Goal: Task Accomplishment & Management: Use online tool/utility

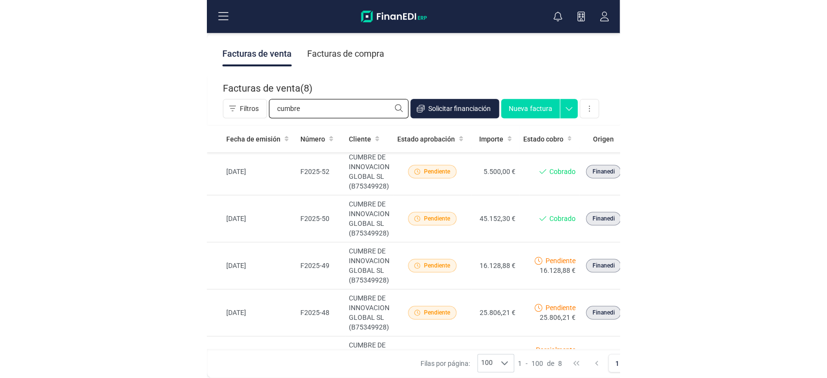
scroll to position [41, 0]
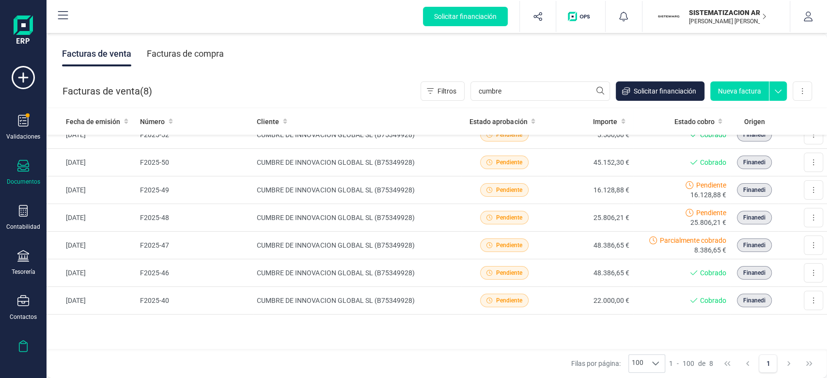
click at [26, 346] on icon at bounding box center [23, 346] width 12 height 12
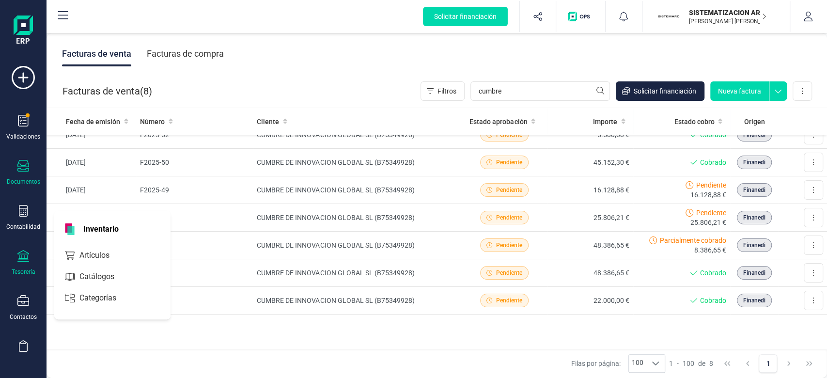
click at [19, 254] on icon at bounding box center [23, 256] width 12 height 12
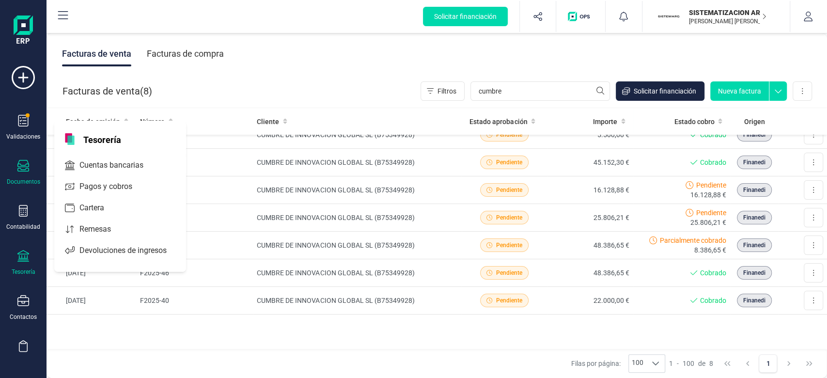
scroll to position [105, 0]
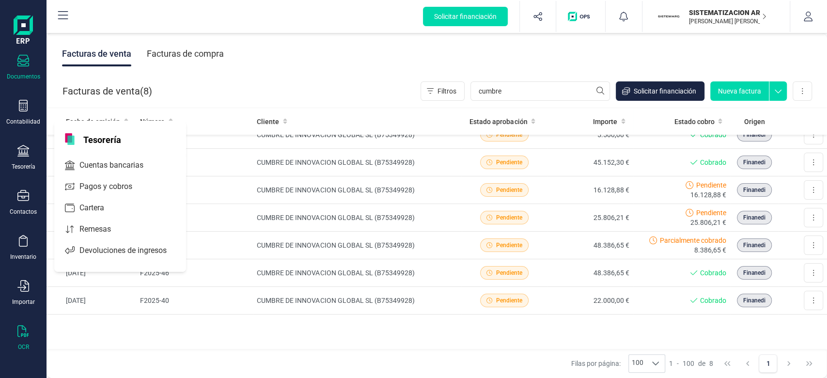
click at [13, 335] on div "OCR" at bounding box center [23, 338] width 39 height 26
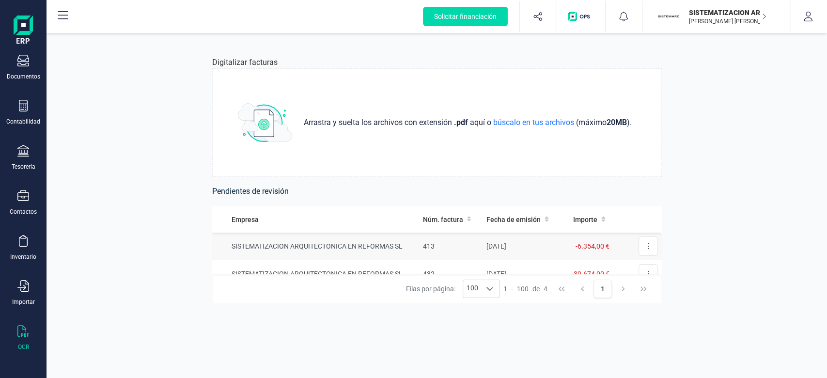
click at [376, 242] on td "SISTEMATIZACION ARQUITECTONICA EN REFORMAS SL" at bounding box center [315, 246] width 207 height 28
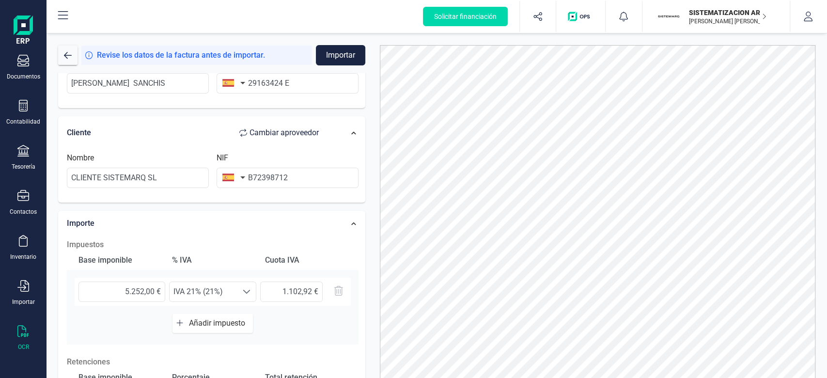
scroll to position [148, 0]
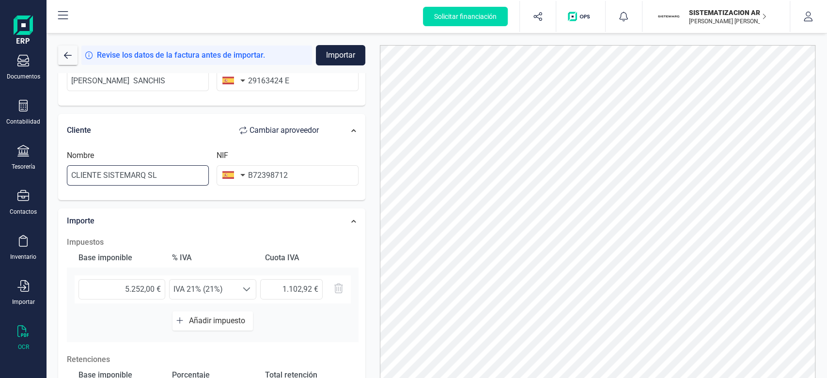
drag, startPoint x: 167, startPoint y: 175, endPoint x: 0, endPoint y: 181, distance: 166.7
click at [0, 181] on div "Solicitar financiación Importaciones completadas 0 / 0 SISTEMATIZACION ARQUITEC…" at bounding box center [413, 189] width 827 height 378
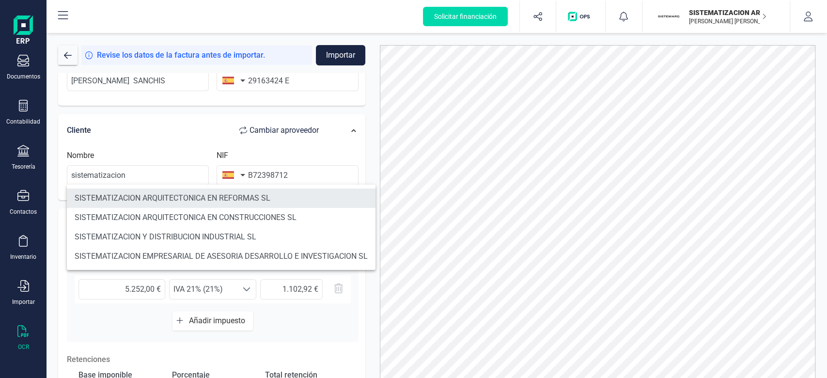
click at [193, 202] on li "SISTEMATIZACION ARQUITECTONICA EN REFORMAS SL" at bounding box center [221, 197] width 308 height 19
type input "SISTEMATIZACION ARQUITECTONICA EN REFORMAS SL"
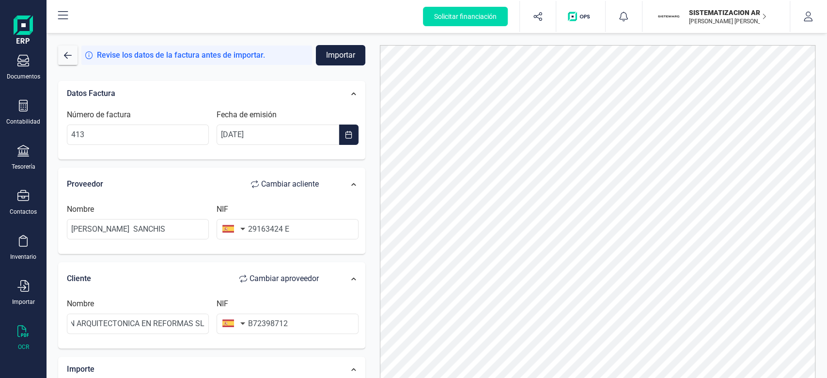
scroll to position [0, 0]
click at [341, 52] on button "Importar" at bounding box center [340, 55] width 49 height 20
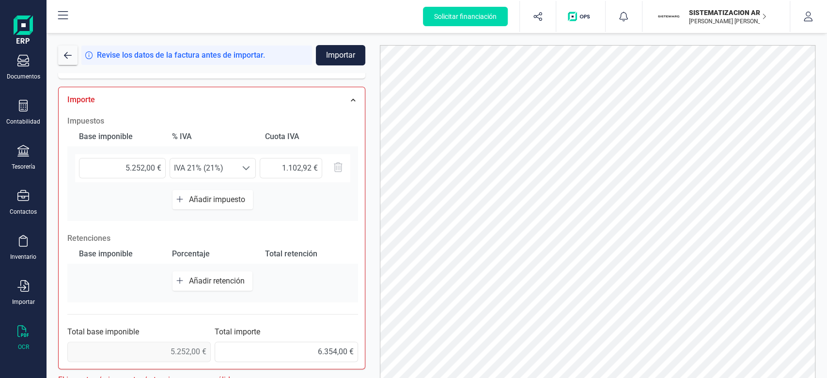
scroll to position [270, 0]
click at [121, 169] on input "5.252,00 €" at bounding box center [122, 167] width 87 height 20
click at [325, 215] on div "Base imponible % [PERSON_NAME] [PERSON_NAME] 5.252,00 € Seleccione un % IVA 21%…" at bounding box center [212, 173] width 291 height 94
click at [343, 350] on input "6.354,00 €" at bounding box center [286, 351] width 143 height 20
click at [345, 350] on input "6.354,90 €" at bounding box center [286, 351] width 143 height 20
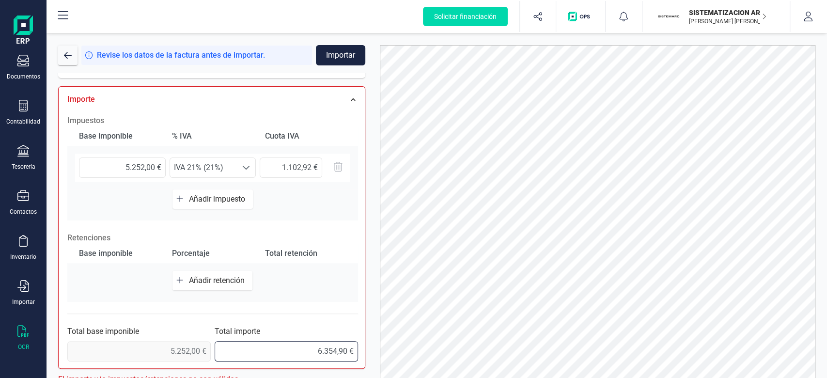
click at [346, 351] on input "6.354,90 €" at bounding box center [286, 351] width 143 height 20
type input "6.354,92 €"
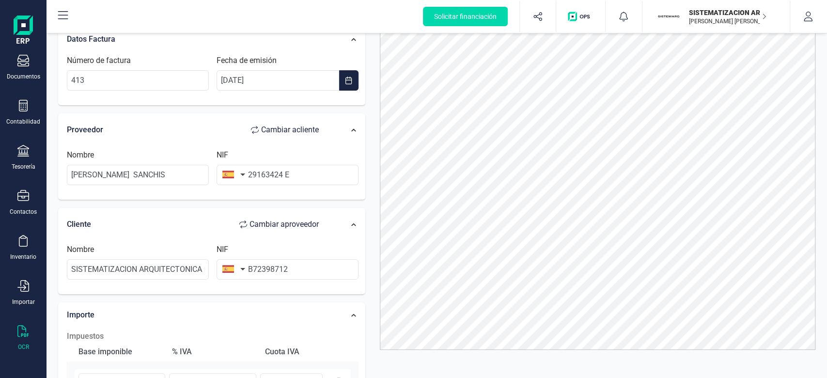
scroll to position [0, 0]
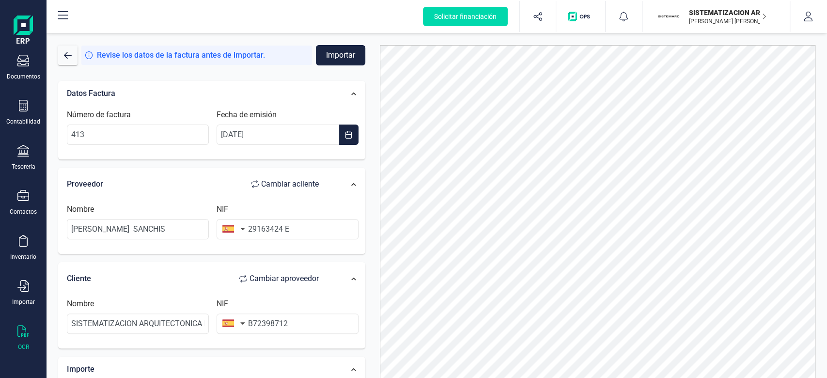
click at [329, 63] on button "Importar" at bounding box center [340, 55] width 49 height 20
click at [286, 226] on input "29163424 E" at bounding box center [287, 229] width 142 height 20
type input "29163424E"
click at [338, 52] on button "Importar" at bounding box center [340, 55] width 49 height 20
drag, startPoint x: 62, startPoint y: 10, endPoint x: 92, endPoint y: 176, distance: 169.2
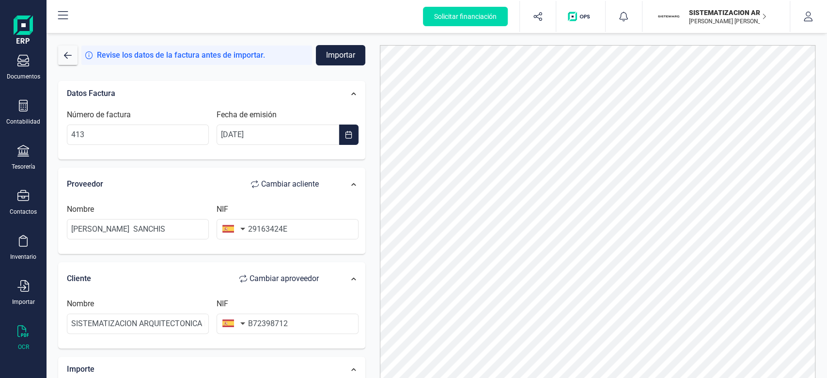
click at [92, 176] on div "Proveedor Cambiar a cliente" at bounding box center [197, 183] width 261 height 19
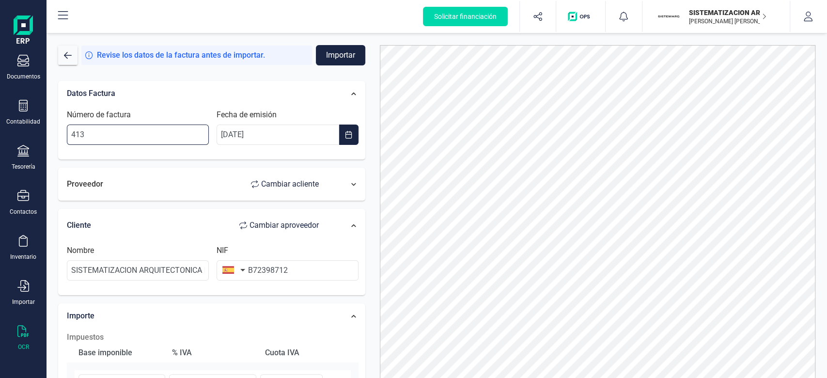
click at [80, 131] on input "413" at bounding box center [138, 134] width 142 height 20
type input "41 3"
click at [118, 186] on div "Proveedor Cambiar a cliente" at bounding box center [197, 183] width 261 height 19
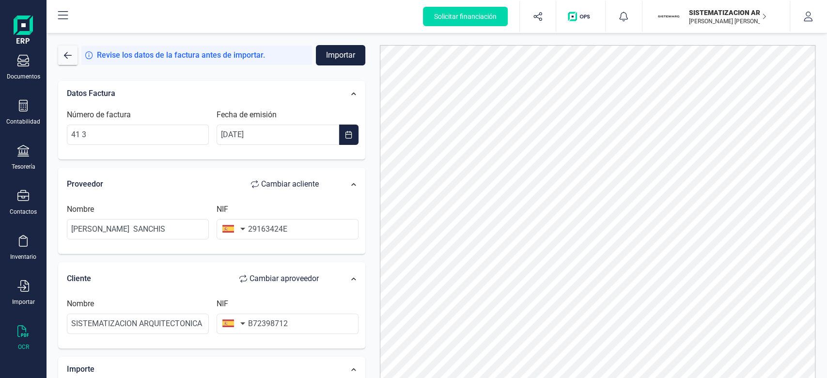
click at [344, 60] on button "Importar" at bounding box center [340, 55] width 49 height 20
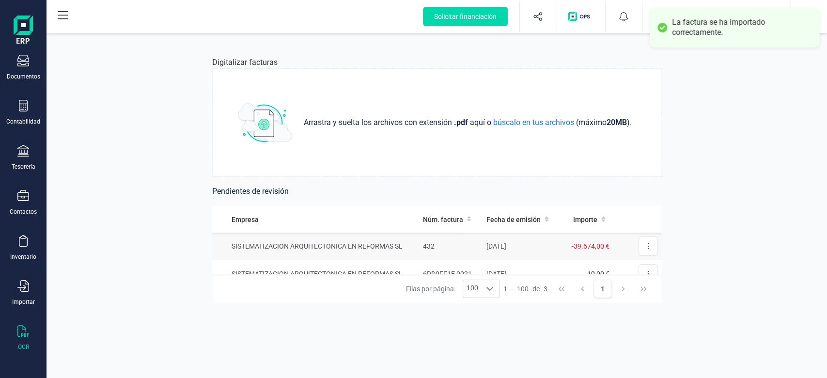
scroll to position [1, 0]
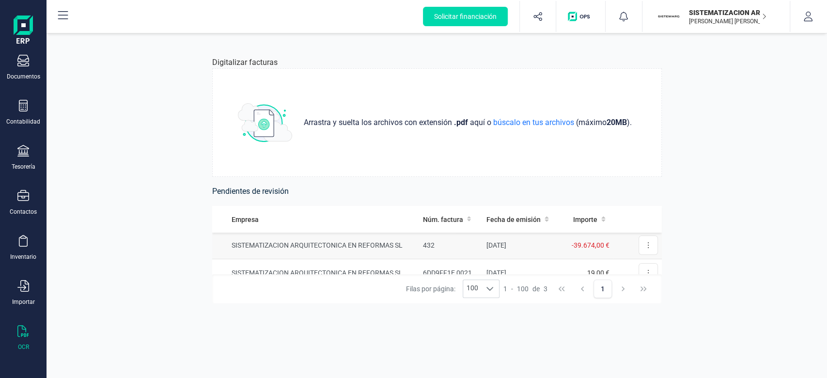
click at [375, 246] on td "SISTEMATIZACION ARQUITECTONICA EN REFORMAS SL" at bounding box center [315, 245] width 207 height 28
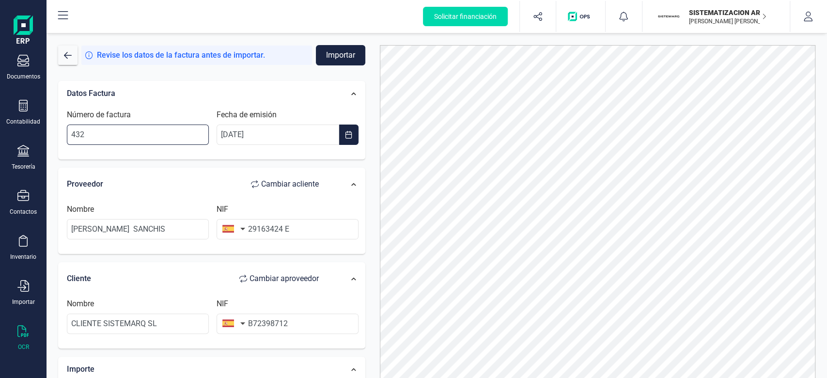
click at [74, 130] on input "432" at bounding box center [138, 134] width 142 height 20
type input "4 32"
drag, startPoint x: 172, startPoint y: 322, endPoint x: 89, endPoint y: 315, distance: 83.2
click at [89, 315] on input "CLIENTE SISTEMARQ SL" at bounding box center [138, 323] width 142 height 20
click at [179, 334] on div "Nombre CLIENTE SISTEMARQ SL NIF B72398712" at bounding box center [212, 320] width 299 height 44
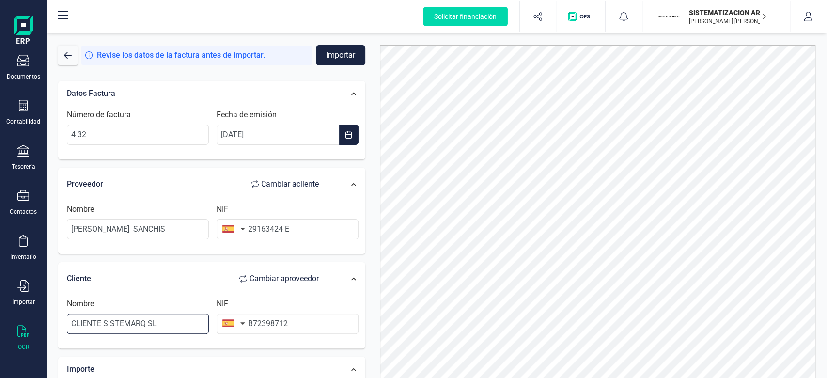
drag, startPoint x: 176, startPoint y: 323, endPoint x: 15, endPoint y: 332, distance: 161.5
click at [15, 332] on div "Solicitar financiación Importaciones completadas 0 / 0 SISTEMATIZACION ARQUITEC…" at bounding box center [413, 189] width 827 height 378
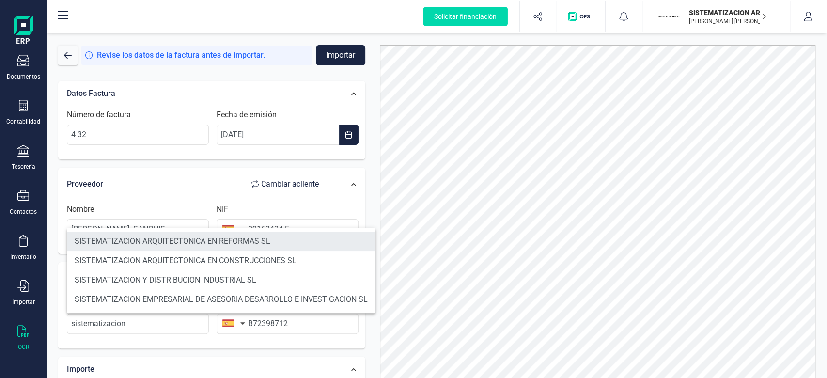
click at [190, 238] on li "SISTEMATIZACION ARQUITECTONICA EN REFORMAS SL" at bounding box center [221, 240] width 308 height 19
type input "SISTEMATIZACION ARQUITECTONICA EN REFORMAS SL"
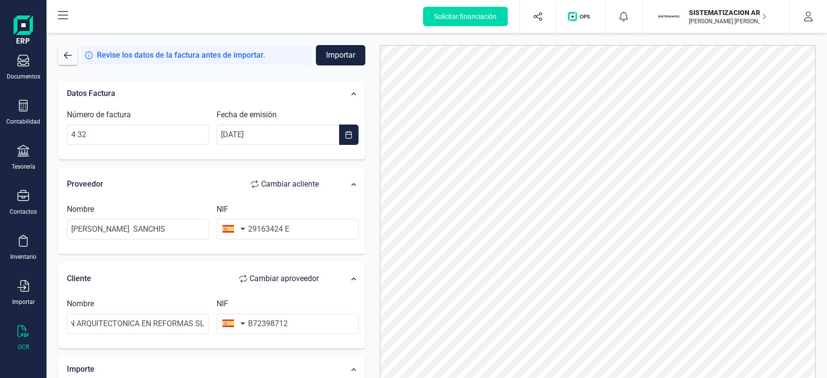
click at [347, 45] on button "Importar" at bounding box center [340, 55] width 49 height 20
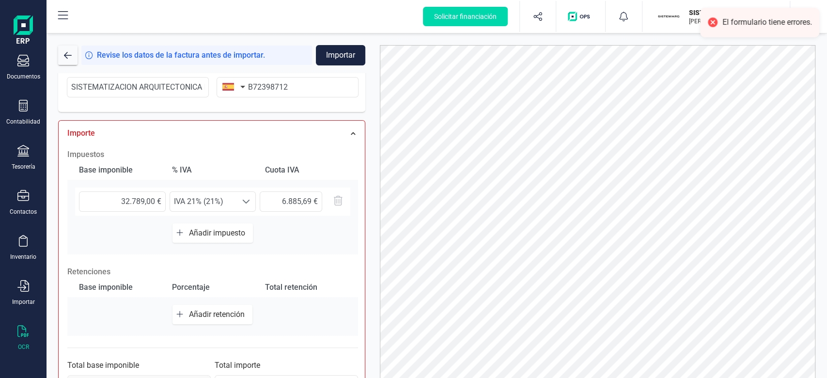
scroll to position [270, 0]
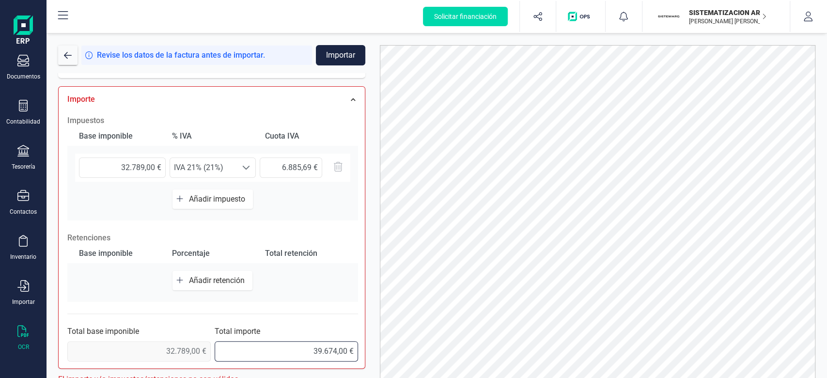
click at [341, 349] on input "39.674,00 €" at bounding box center [286, 351] width 143 height 20
click at [345, 350] on input "39.674,60 €" at bounding box center [286, 351] width 143 height 20
click at [348, 349] on input "39.674,60 €" at bounding box center [286, 351] width 143 height 20
type input "39.674,69 €"
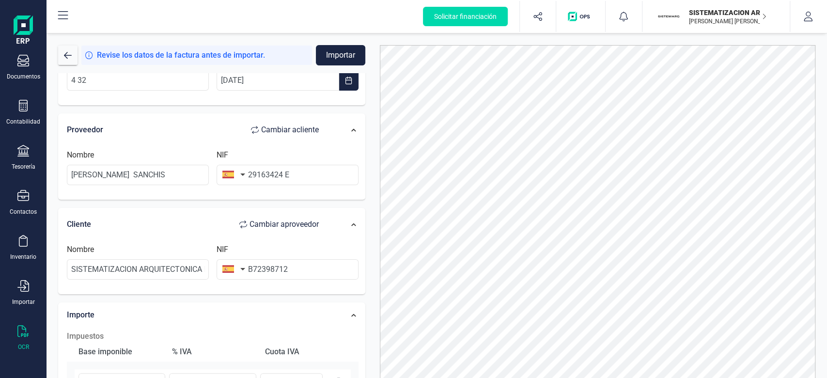
scroll to position [0, 0]
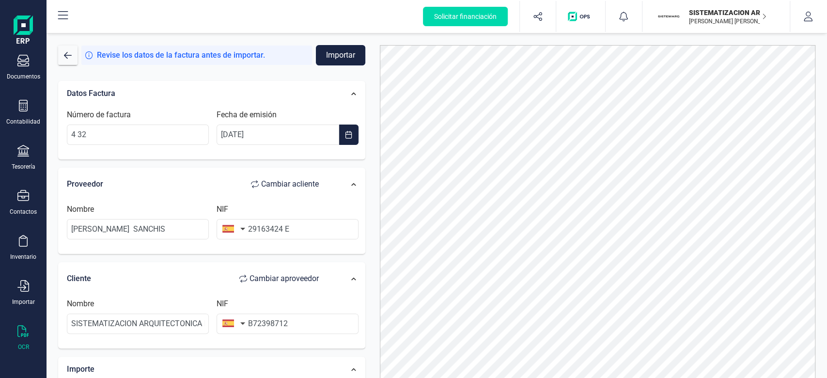
click at [346, 50] on button "Importar" at bounding box center [340, 55] width 49 height 20
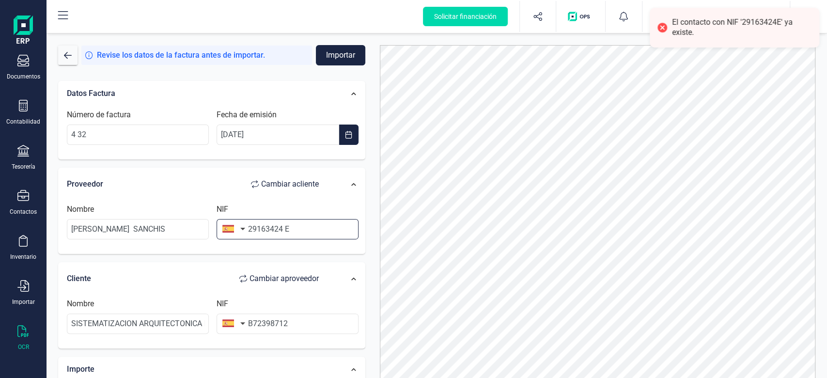
click at [285, 228] on input "29163424 E" at bounding box center [287, 229] width 142 height 20
type input "29163424E"
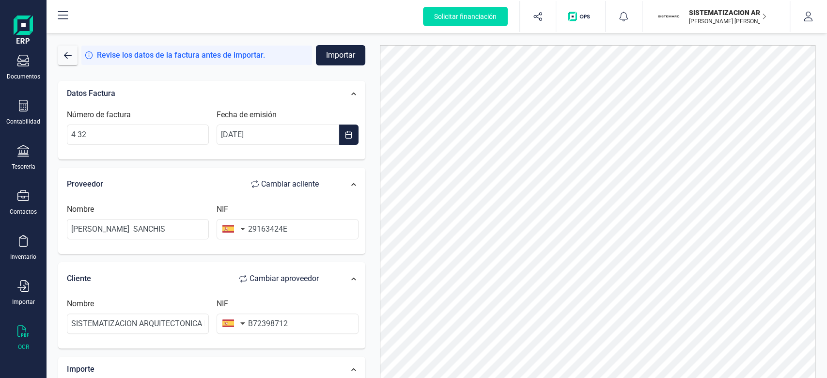
click at [340, 46] on button "Importar" at bounding box center [340, 55] width 49 height 20
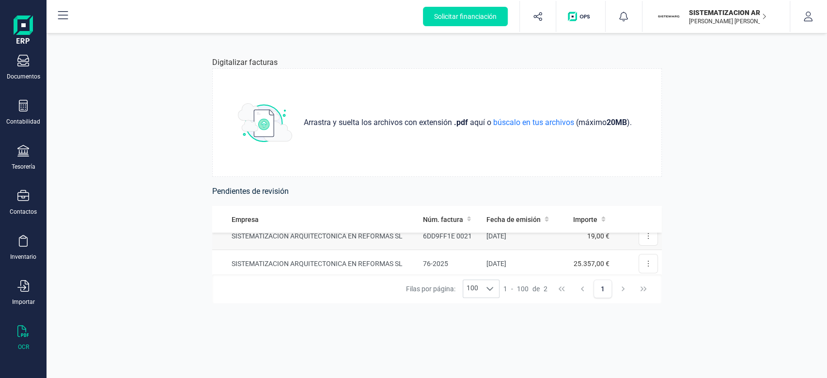
scroll to position [12, 0]
click at [319, 259] on td "SISTEMATIZACION ARQUITECTONICA EN REFORMAS SL" at bounding box center [315, 262] width 207 height 28
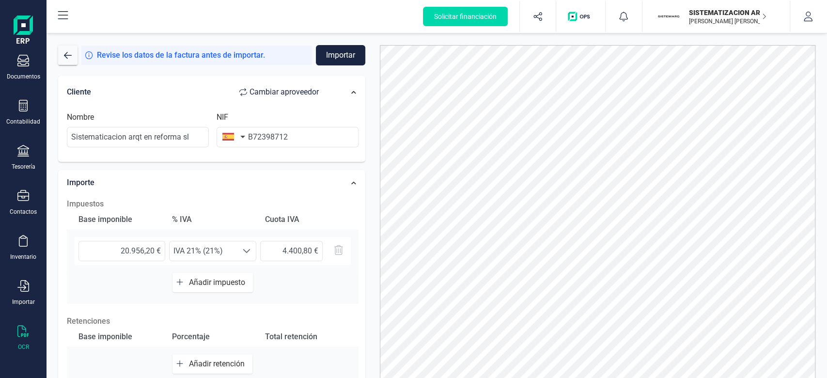
scroll to position [187, 0]
click at [59, 57] on button "button" at bounding box center [67, 55] width 19 height 19
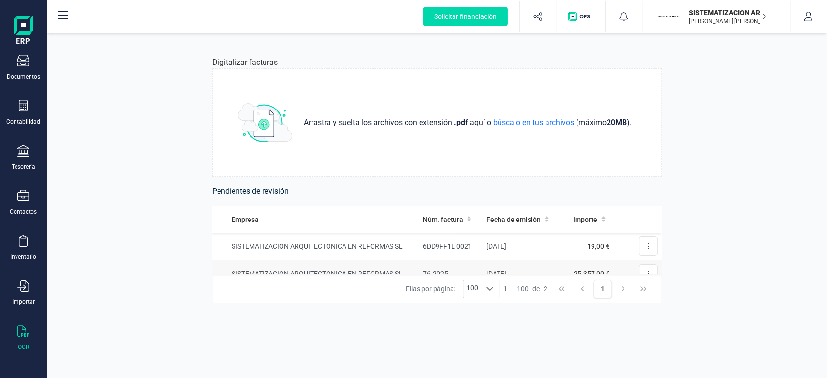
click at [339, 273] on td "SISTEMATIZACION ARQUITECTONICA EN REFORMAS SL" at bounding box center [315, 274] width 207 height 28
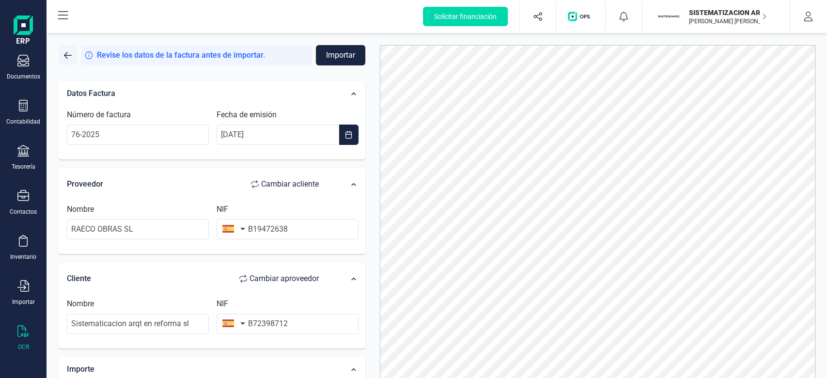
click at [67, 54] on span "button" at bounding box center [68, 55] width 8 height 8
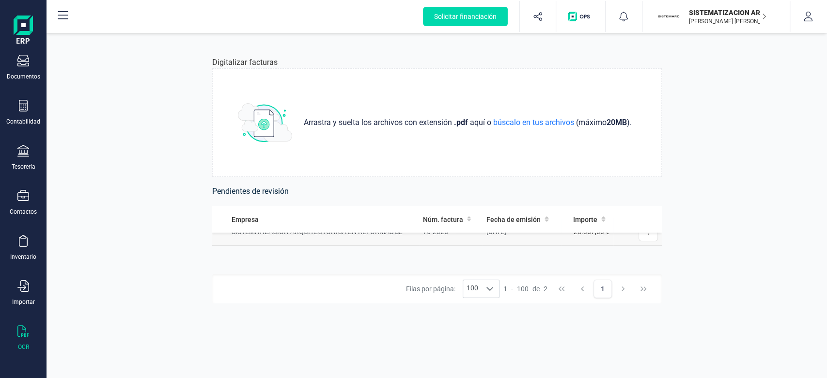
scroll to position [43, 0]
click at [412, 238] on button at bounding box center [647, 230] width 19 height 19
click at [412, 260] on span "Eliminar factura" at bounding box center [625, 265] width 48 height 10
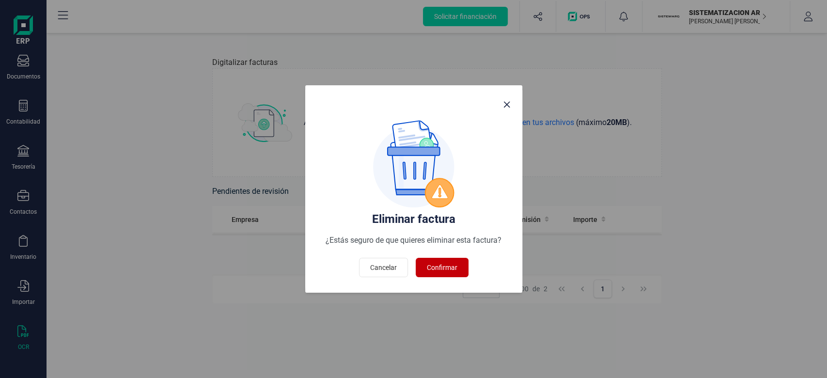
click at [412, 268] on span "Confirmar" at bounding box center [442, 267] width 31 height 10
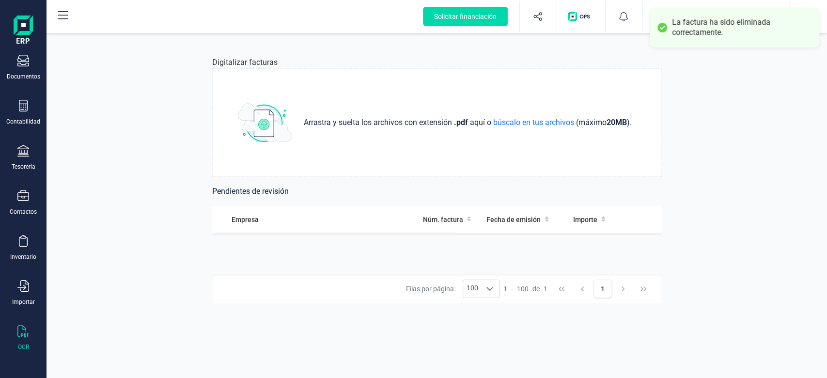
scroll to position [0, 0]
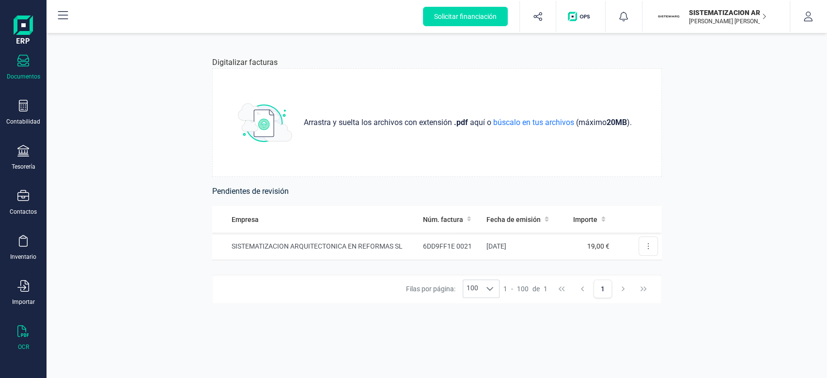
click at [19, 71] on div "Documentos" at bounding box center [23, 68] width 39 height 26
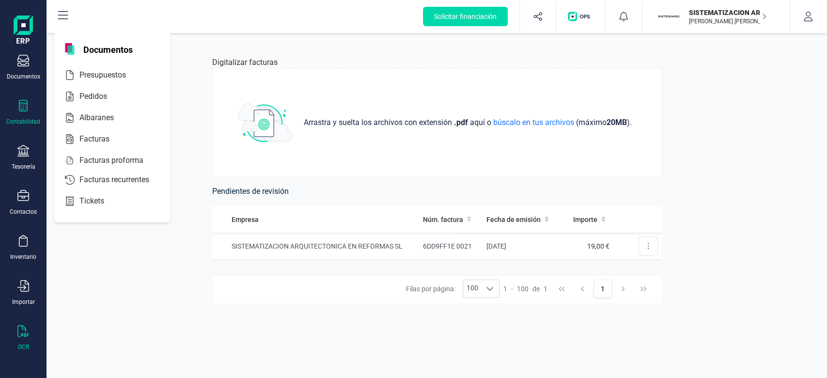
click at [19, 125] on div "Contabilidad" at bounding box center [23, 122] width 34 height 8
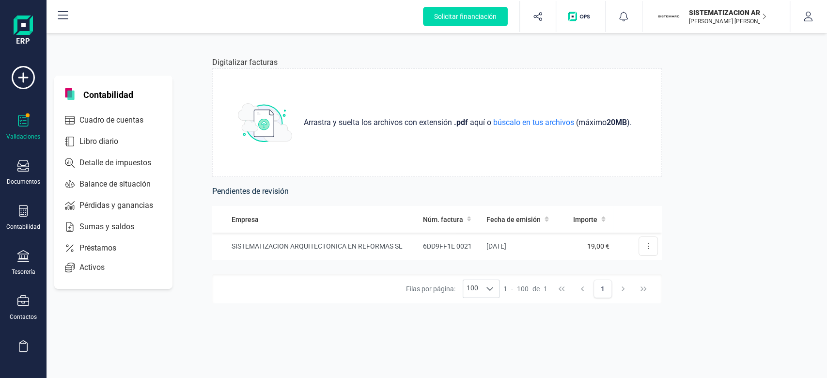
click at [19, 116] on icon at bounding box center [23, 121] width 12 height 12
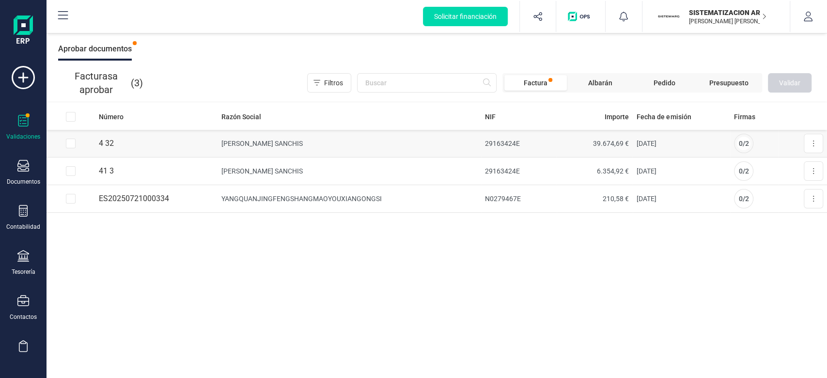
click at [72, 141] on input "Row Selected 681b270b-66bf-476a-8191-52d8c8d6d748" at bounding box center [71, 143] width 10 height 10
checkbox input "true"
click at [77, 165] on td at bounding box center [70, 171] width 48 height 28
click at [75, 171] on input "Row Selected 9d9dce76-82f6-47a4-9a15-d9d99ed63b40" at bounding box center [71, 171] width 10 height 10
checkbox input "true"
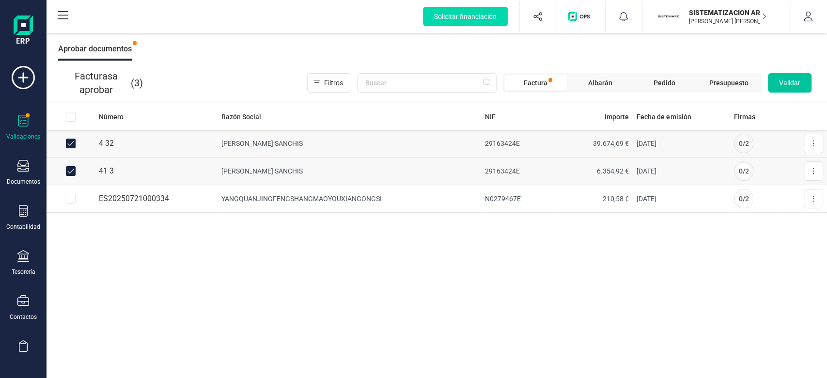
click at [412, 78] on span "Validar" at bounding box center [789, 83] width 21 height 10
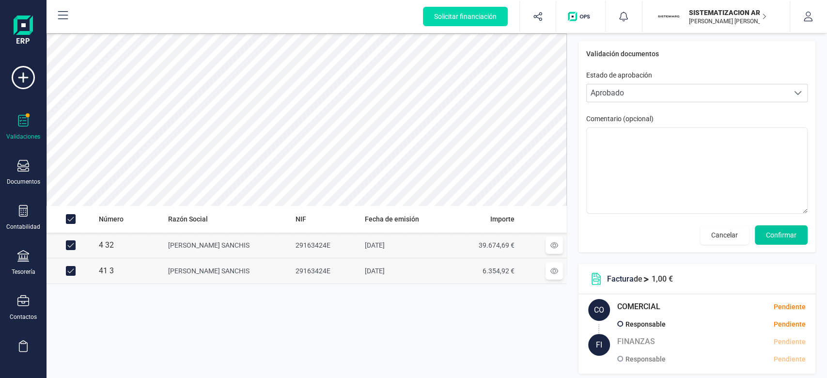
click at [412, 233] on span "Confirmar" at bounding box center [781, 235] width 31 height 10
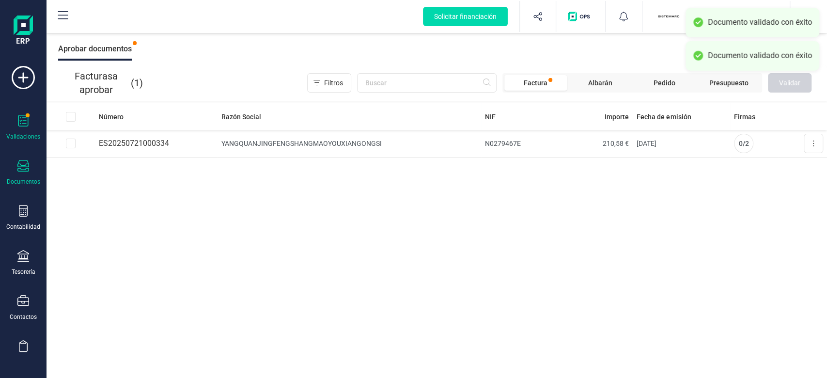
click at [32, 184] on div "Documentos" at bounding box center [23, 182] width 33 height 8
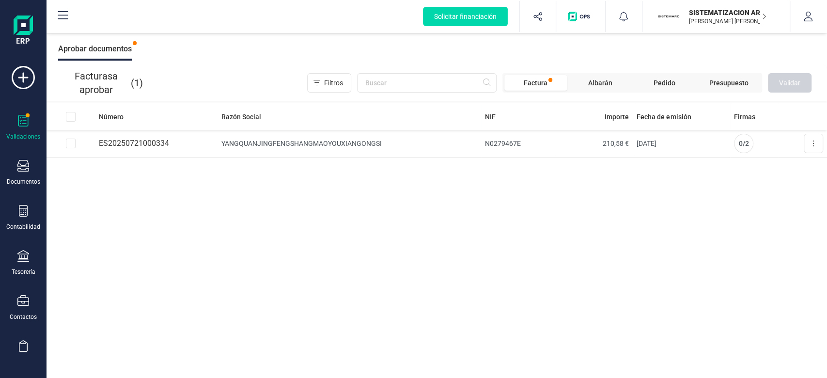
click at [238, 264] on div "Número Razón Social NIF Importe Fecha de emisión Firmas ES20250721000334 YANGQU…" at bounding box center [436, 240] width 780 height 275
